Goal: Information Seeking & Learning: Check status

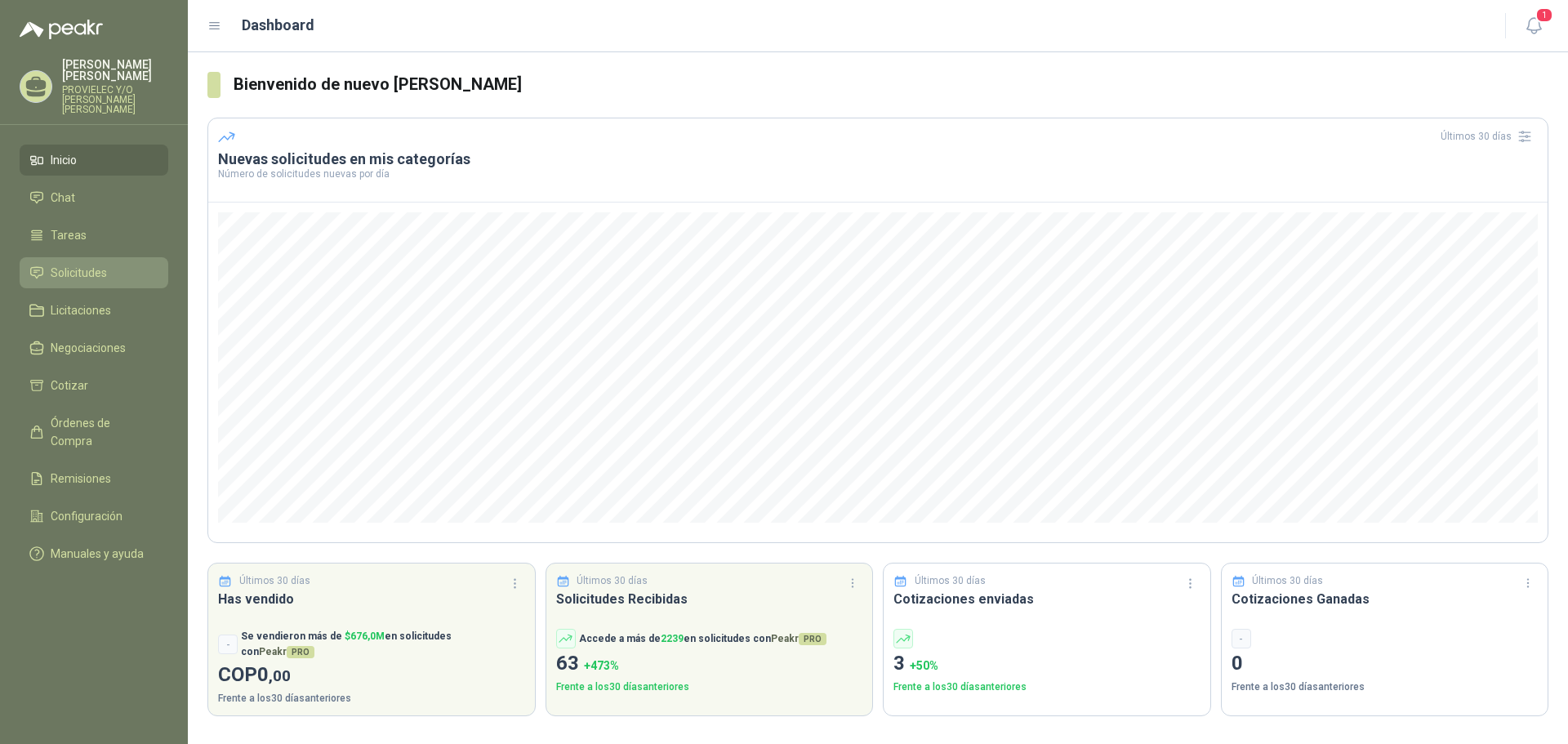
click at [96, 264] on span "Solicitudes" at bounding box center [78, 273] width 56 height 18
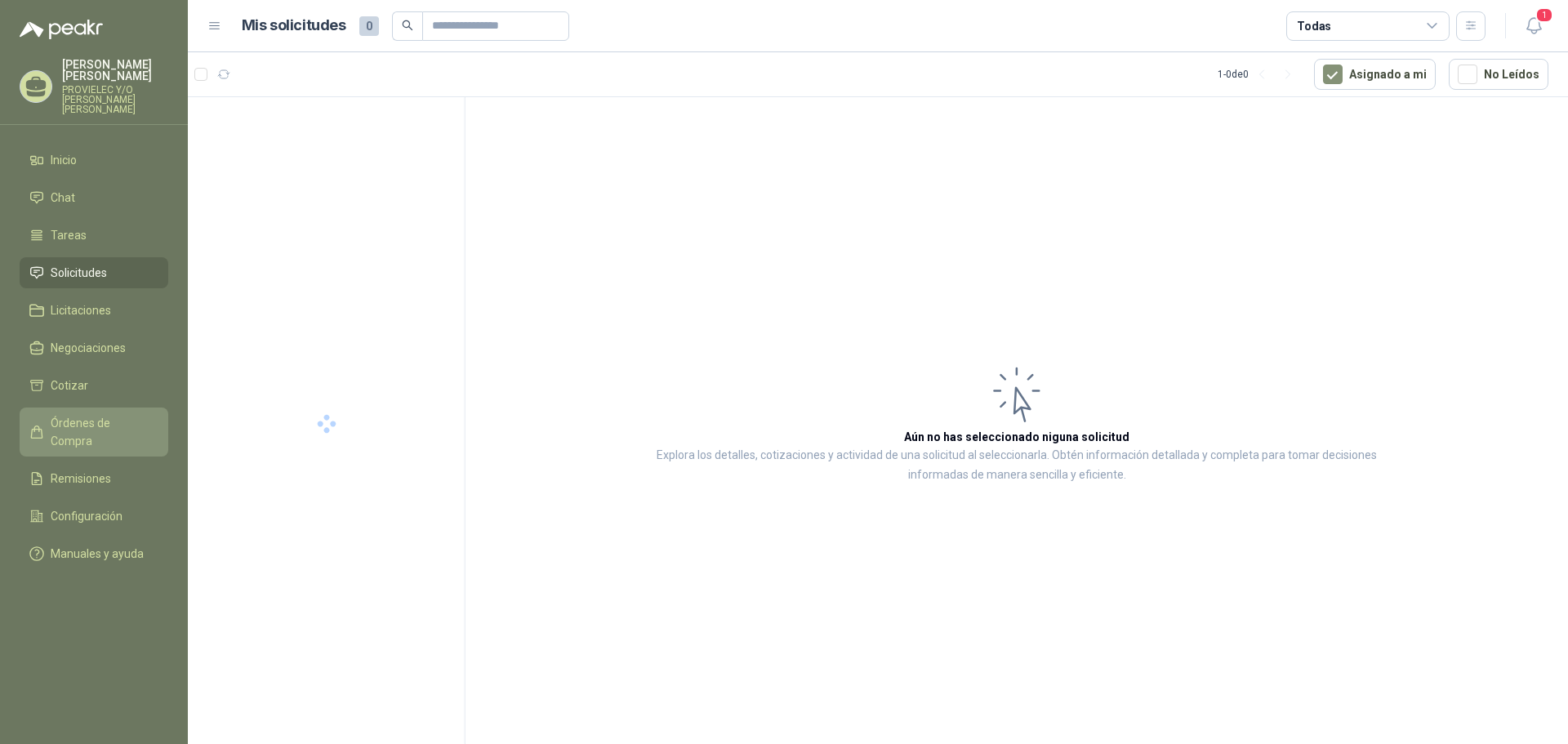
click at [120, 414] on span "Órdenes de Compra" at bounding box center [102, 432] width 102 height 36
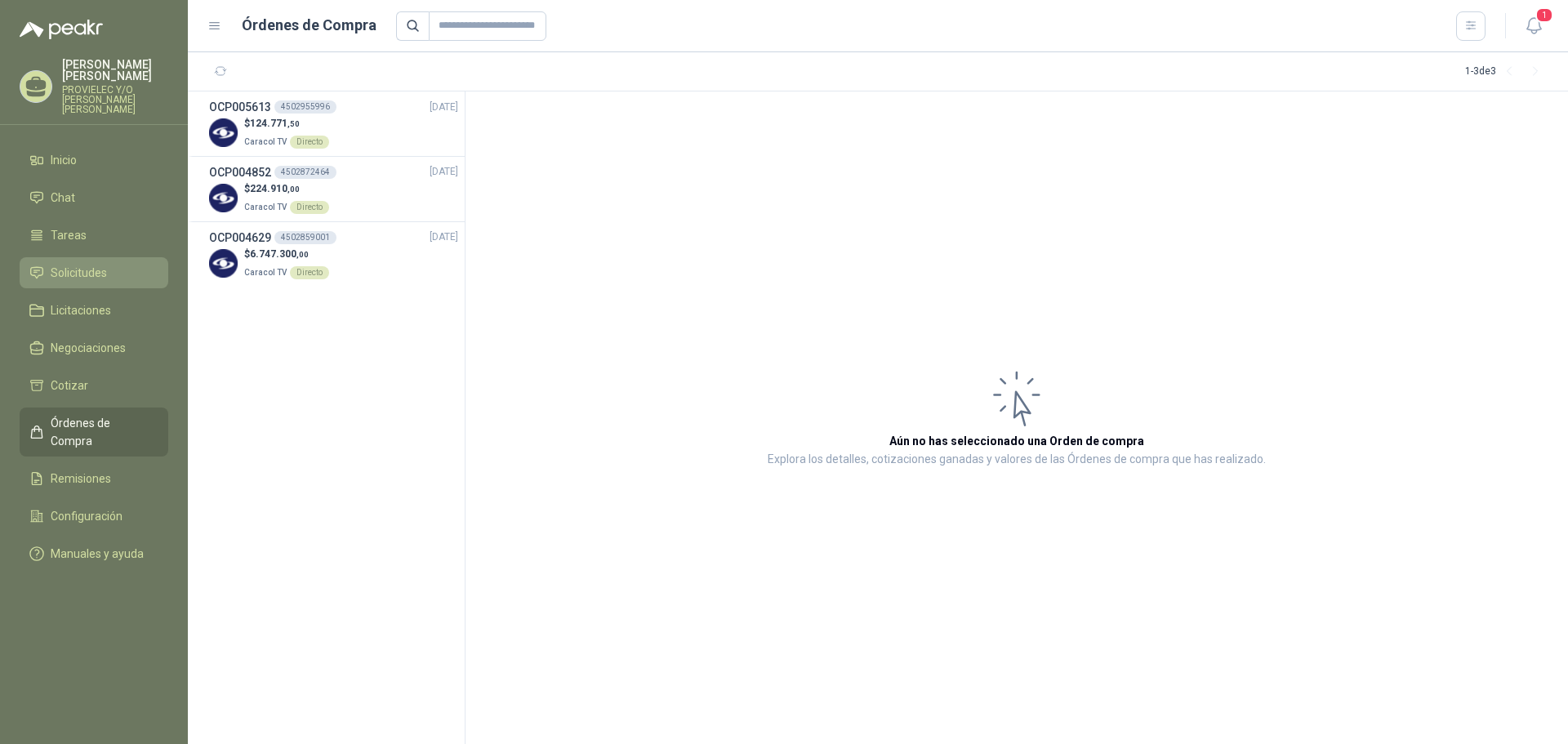
click at [95, 257] on link "Solicitudes" at bounding box center [94, 273] width 149 height 31
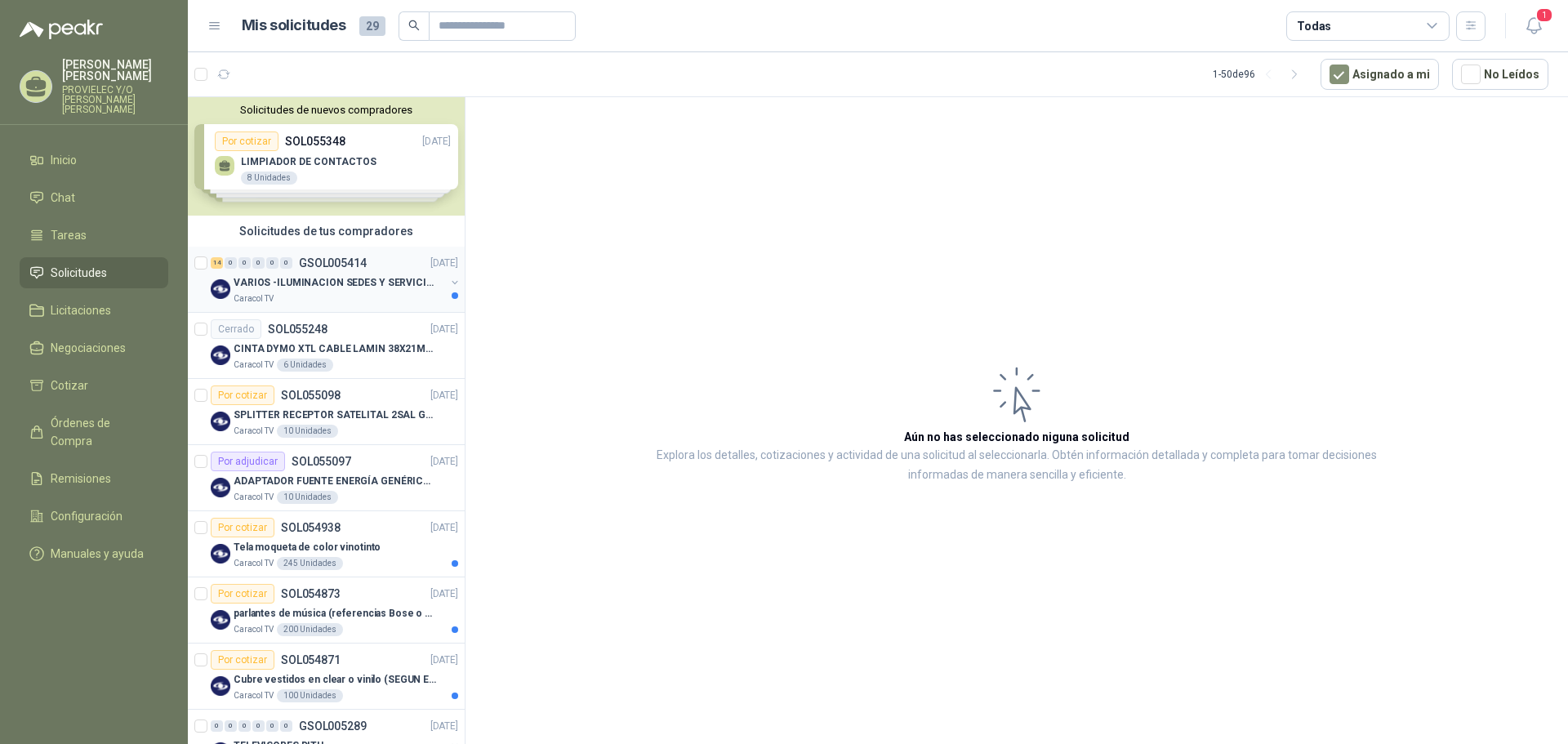
click at [329, 292] on div "VARIOS -ILUMINACION SEDES Y SERVICIOS" at bounding box center [339, 282] width 212 height 20
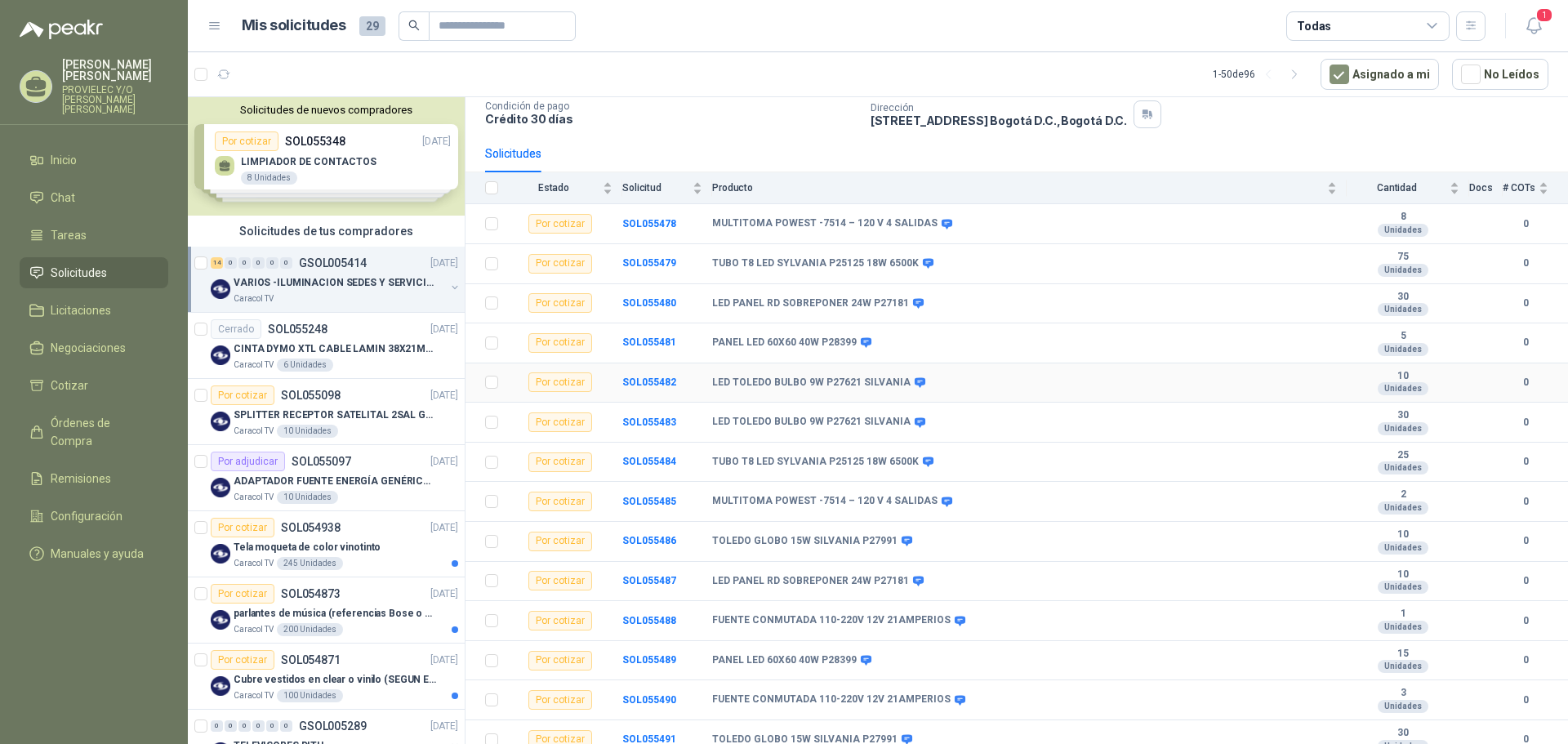
scroll to position [121, 0]
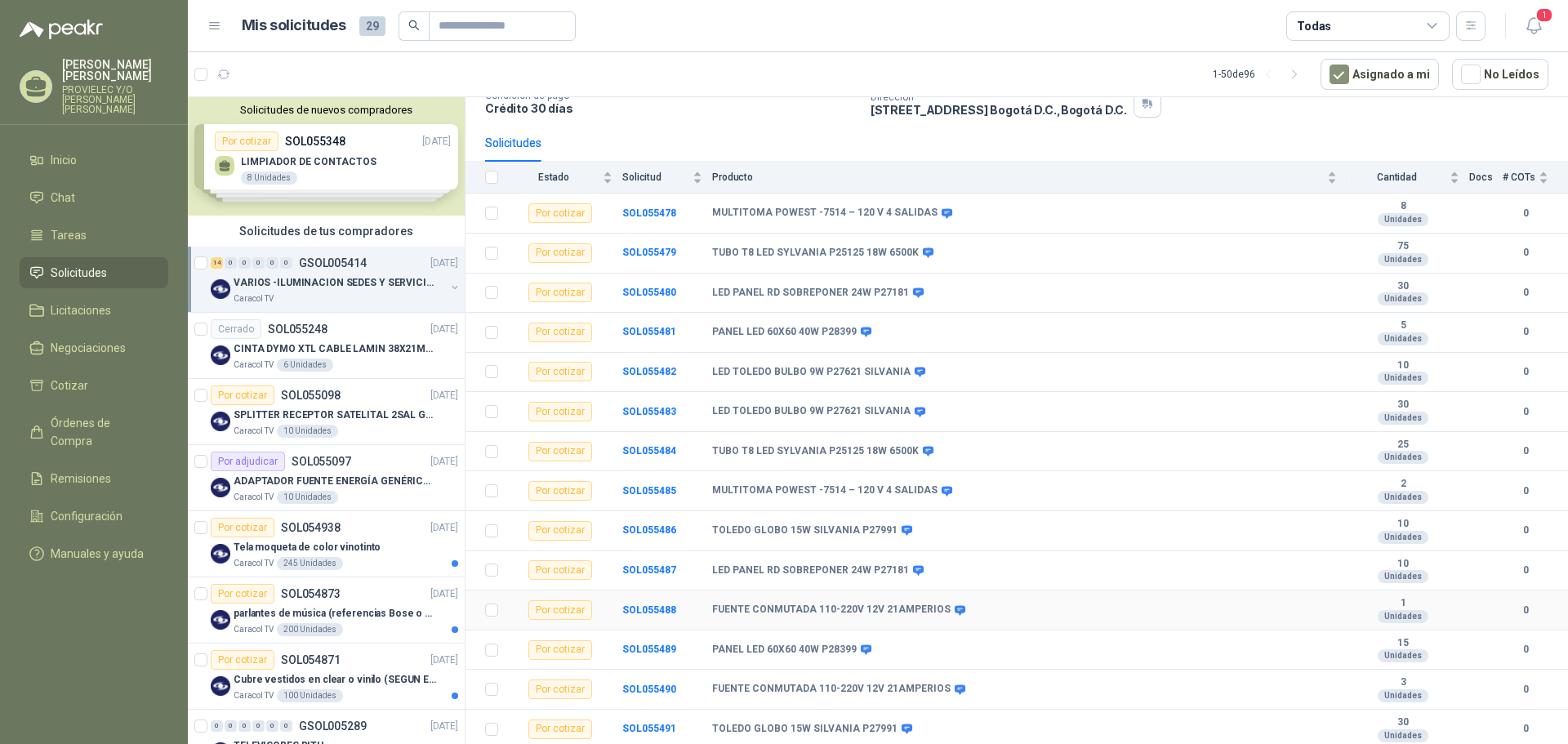
click at [955, 611] on icon at bounding box center [960, 609] width 10 height 9
click at [955, 612] on icon at bounding box center [960, 609] width 10 height 9
click at [642, 607] on b "SOL055488" at bounding box center [649, 609] width 54 height 11
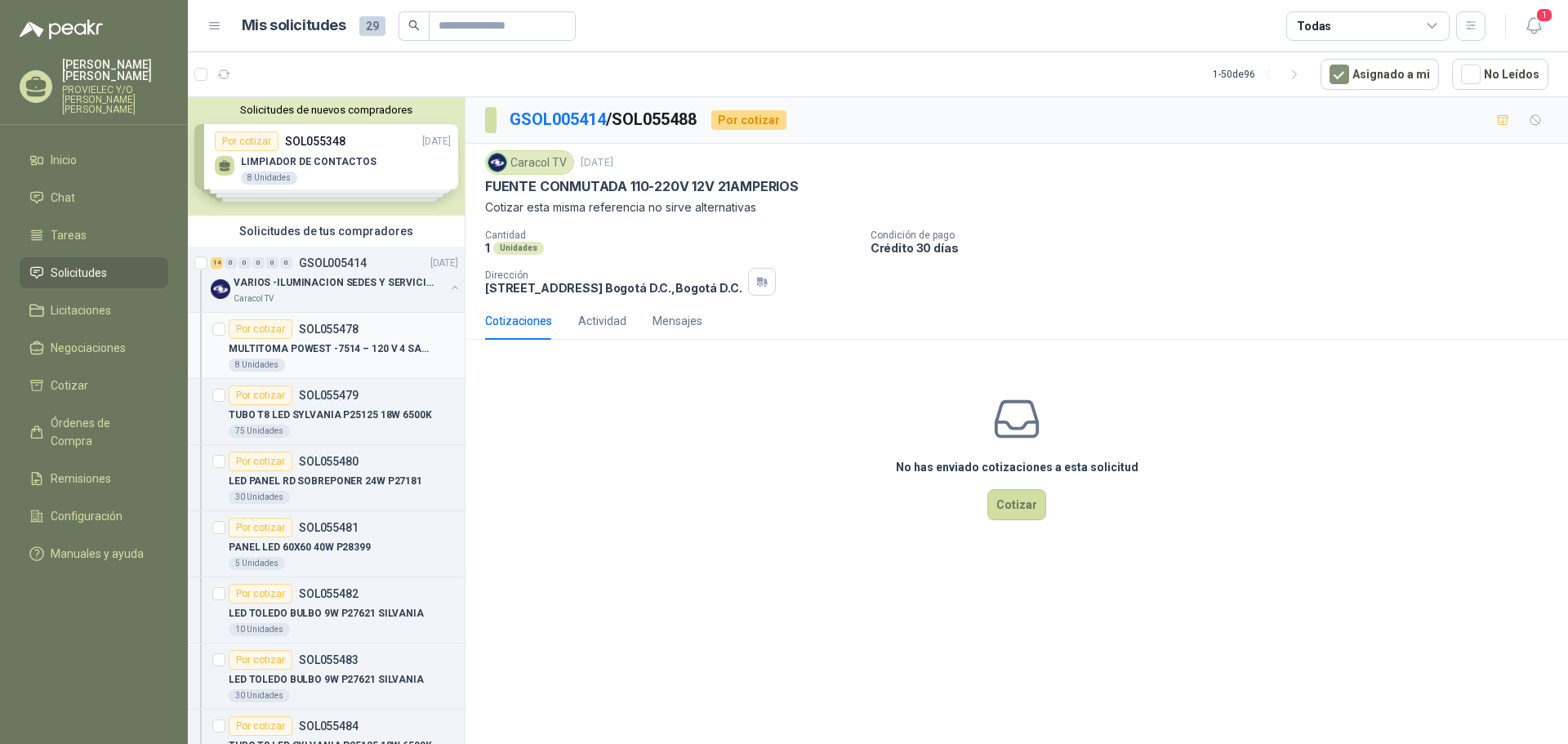
click at [330, 353] on p "MULTITOMA POWEST -7514 – 120 V 4 SALIDAS" at bounding box center [330, 349] width 203 height 15
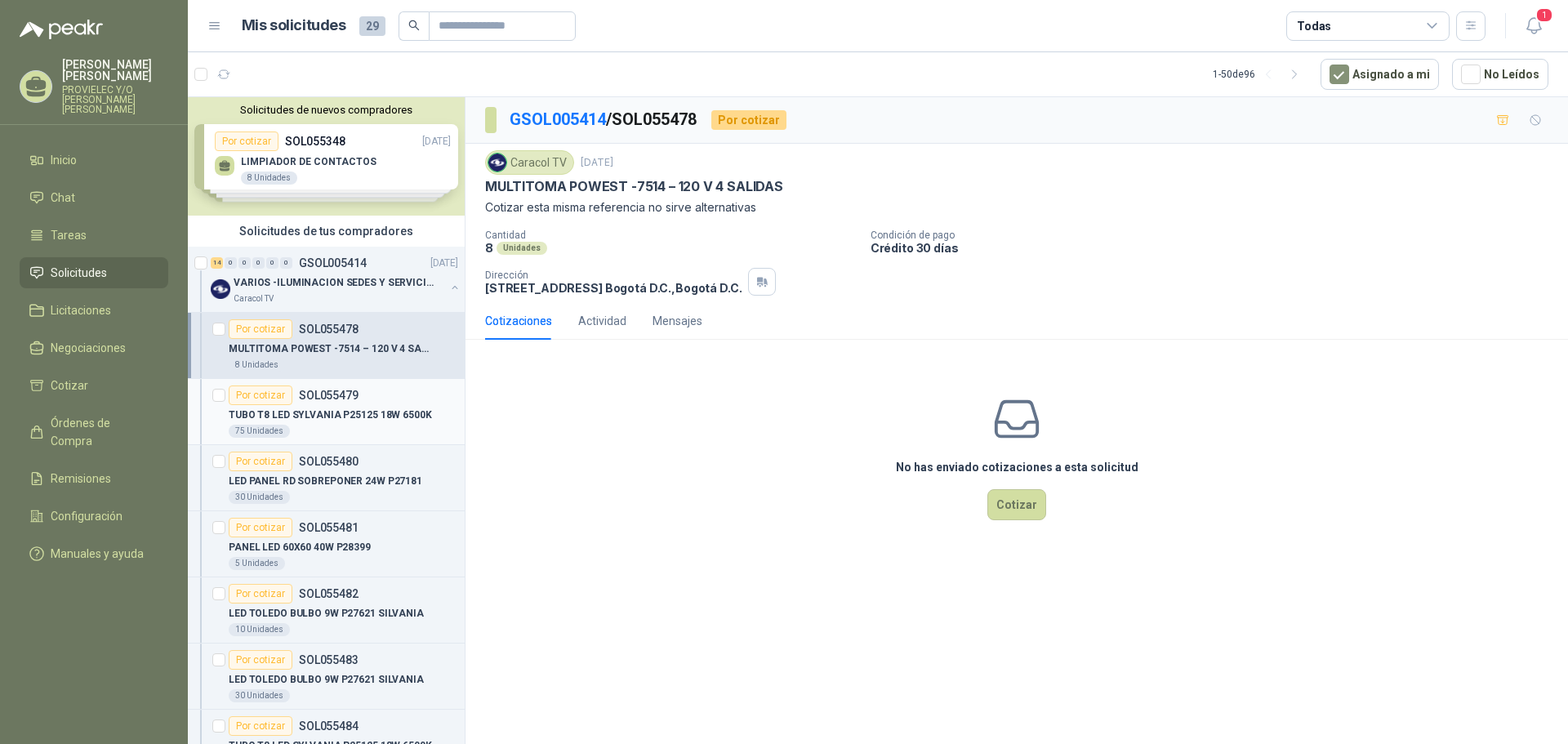
click at [325, 403] on div "Por cotizar SOL055479" at bounding box center [293, 395] width 130 height 20
